Goal: Communication & Community: Ask a question

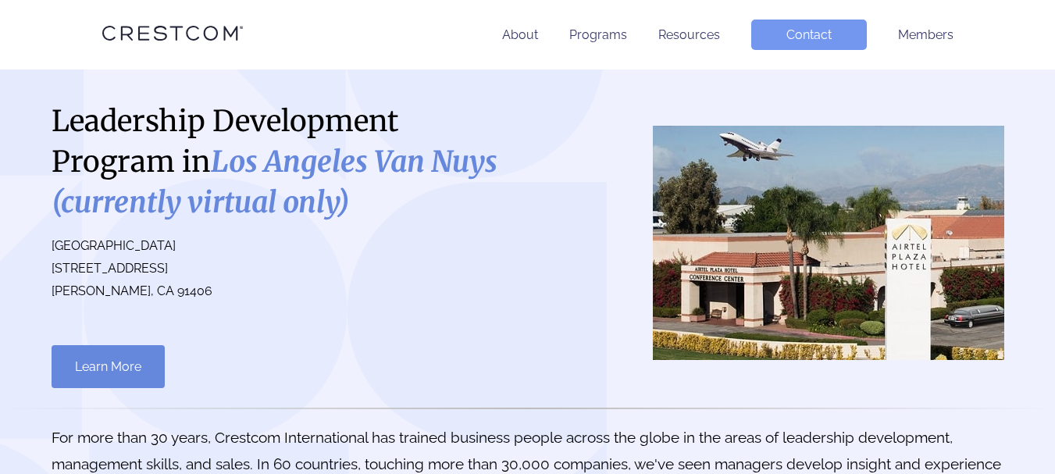
click at [809, 35] on link "Contact" at bounding box center [809, 35] width 116 height 30
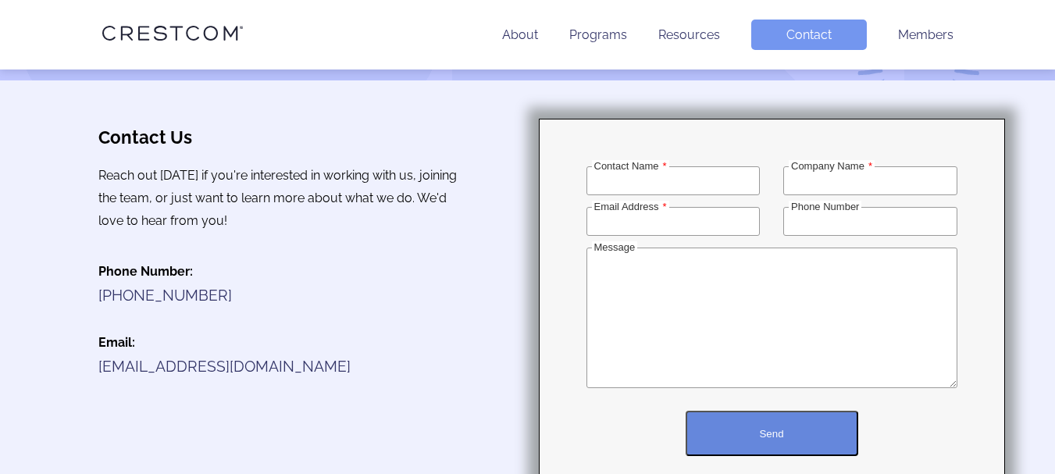
scroll to position [209, 0]
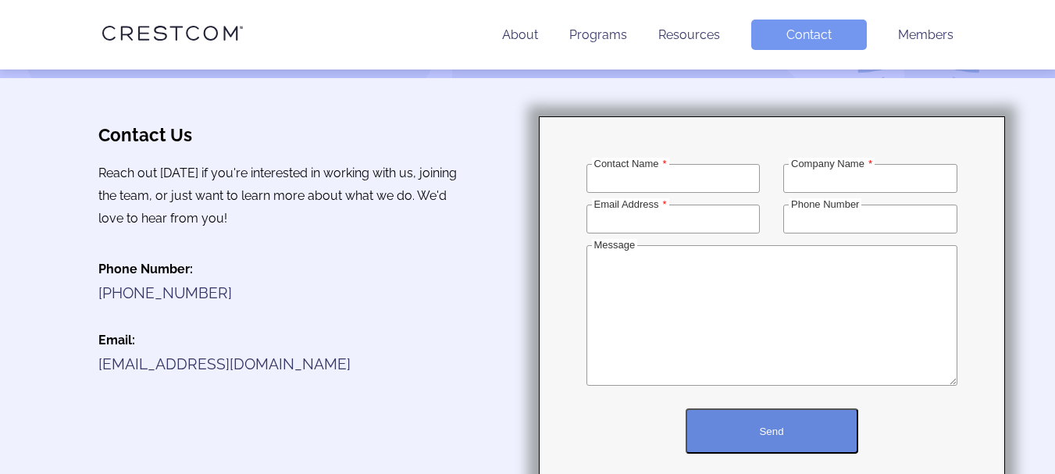
type input "[PERSON_NAME]"
type input "Custom Web Solutions"
type input "[PERSON_NAME][EMAIL_ADDRESS][DOMAIN_NAME]"
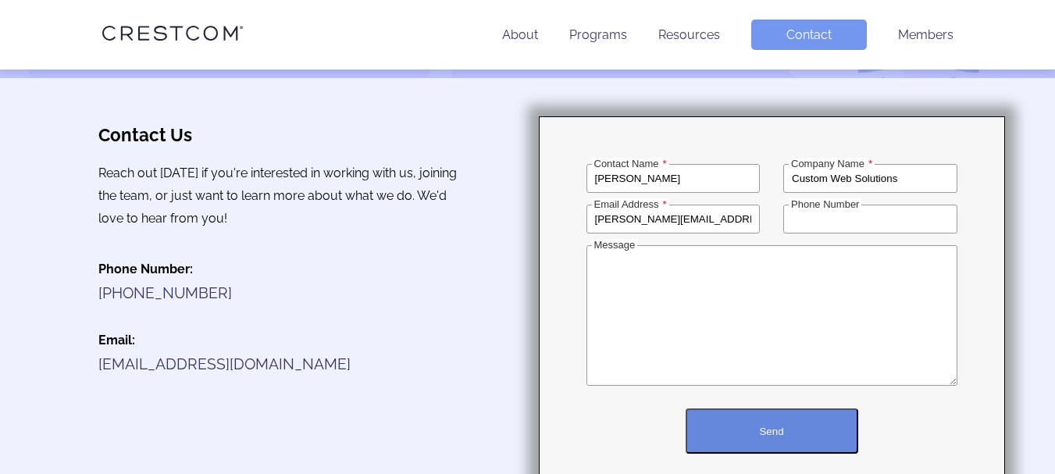
type input "2032242534"
click at [834, 314] on textarea "Message" at bounding box center [772, 315] width 371 height 141
paste textarea "Arcadia"
click at [719, 286] on textarea "Arcadia" at bounding box center [772, 315] width 371 height 141
type textarea "A"
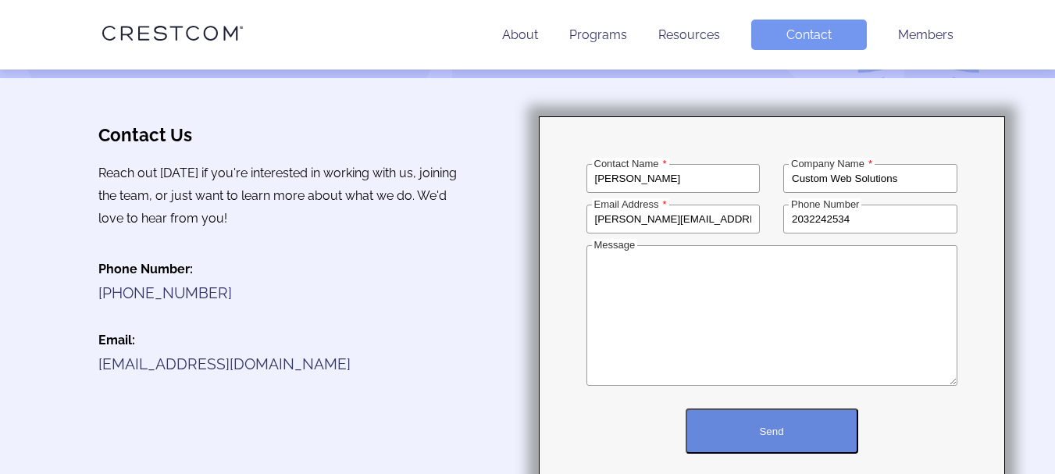
paste textarea "Lo ipsum, D sita con'ad elitse d eiusmodte inc! Ut labo et Dol, mag A’e a minim…"
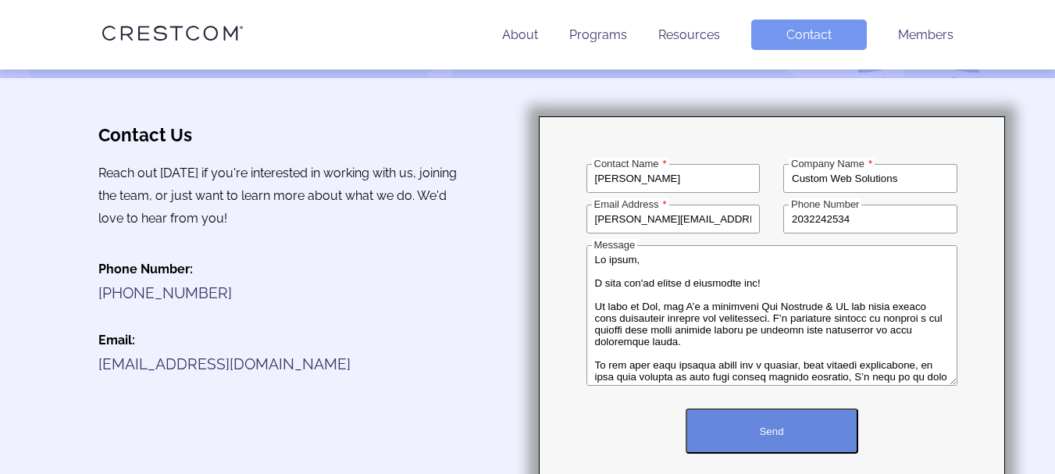
scroll to position [491, 0]
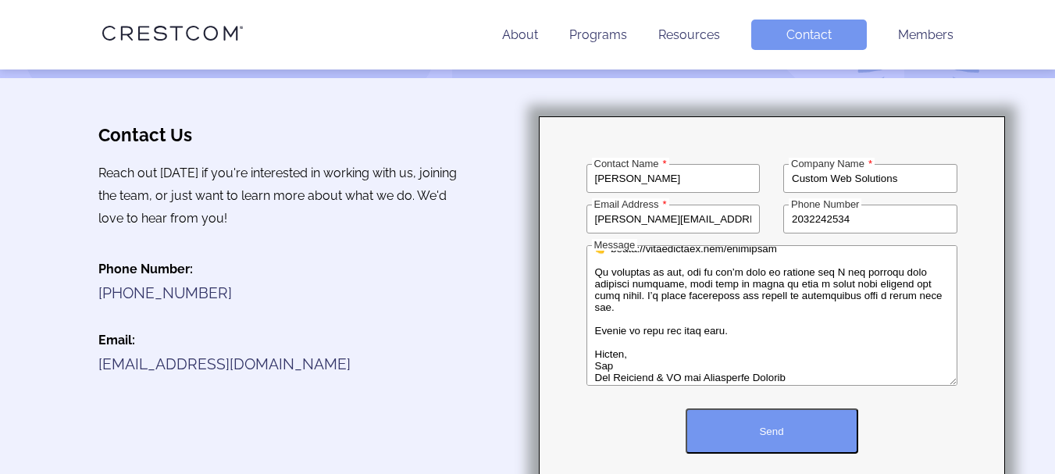
type textarea "Lo ipsum, D sita con'ad elitse d eiusmodte inc! Ut labo et Dol, mag A’e a minim…"
click at [787, 446] on button "Send" at bounding box center [772, 431] width 173 height 45
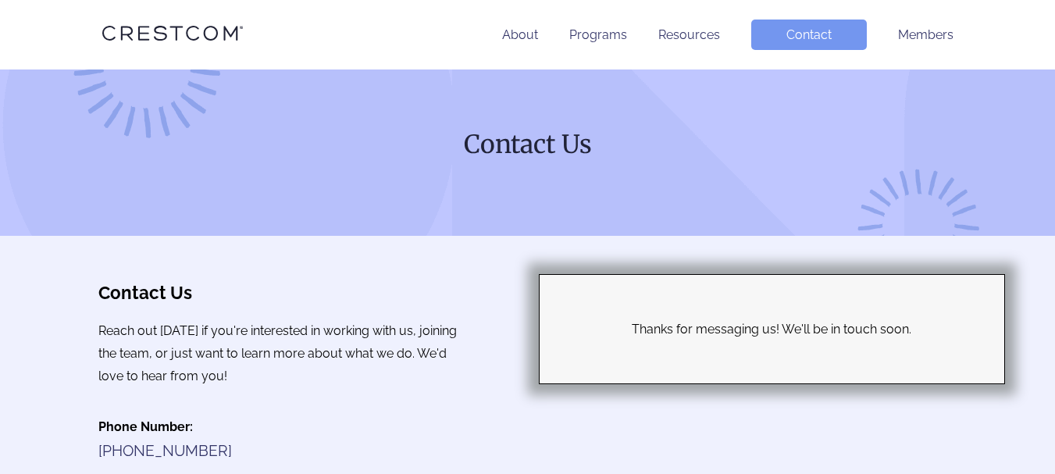
scroll to position [52, 0]
